Goal: Go to known website: Go to known website

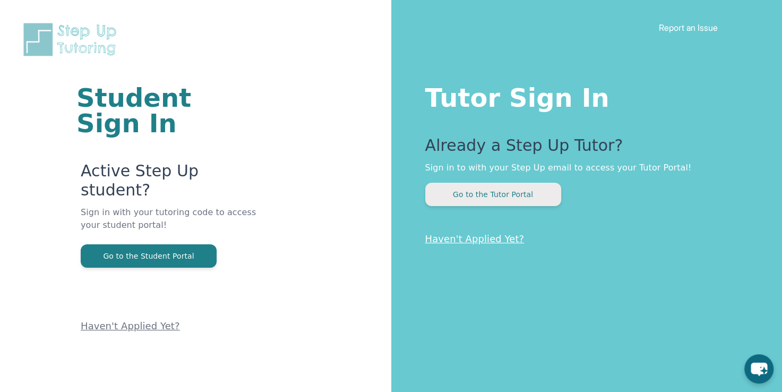
click at [456, 197] on button "Go to the Tutor Portal" at bounding box center [493, 194] width 136 height 23
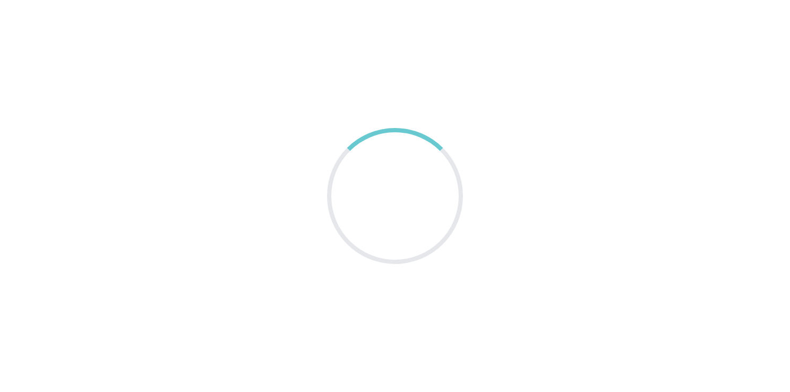
click at [6, 322] on main at bounding box center [395, 196] width 790 height 392
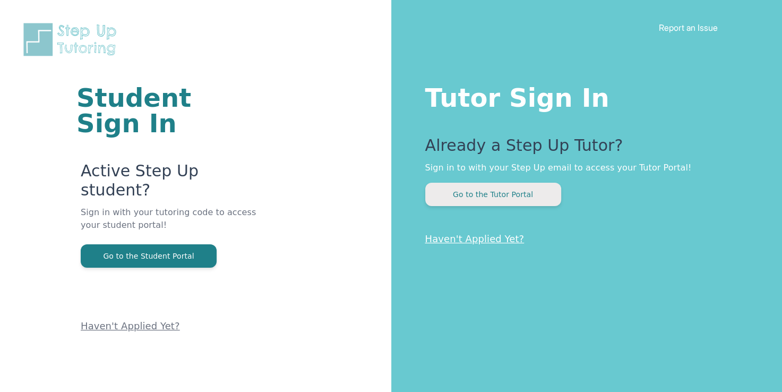
click at [454, 192] on button "Go to the Tutor Portal" at bounding box center [493, 194] width 136 height 23
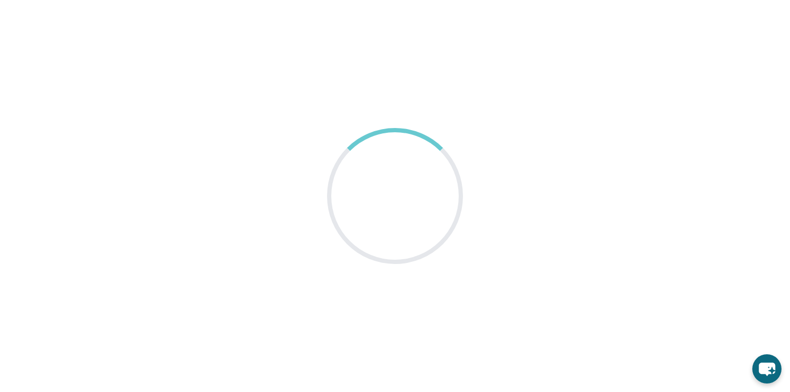
click at [542, 196] on main at bounding box center [395, 196] width 790 height 392
